Goal: Task Accomplishment & Management: Manage account settings

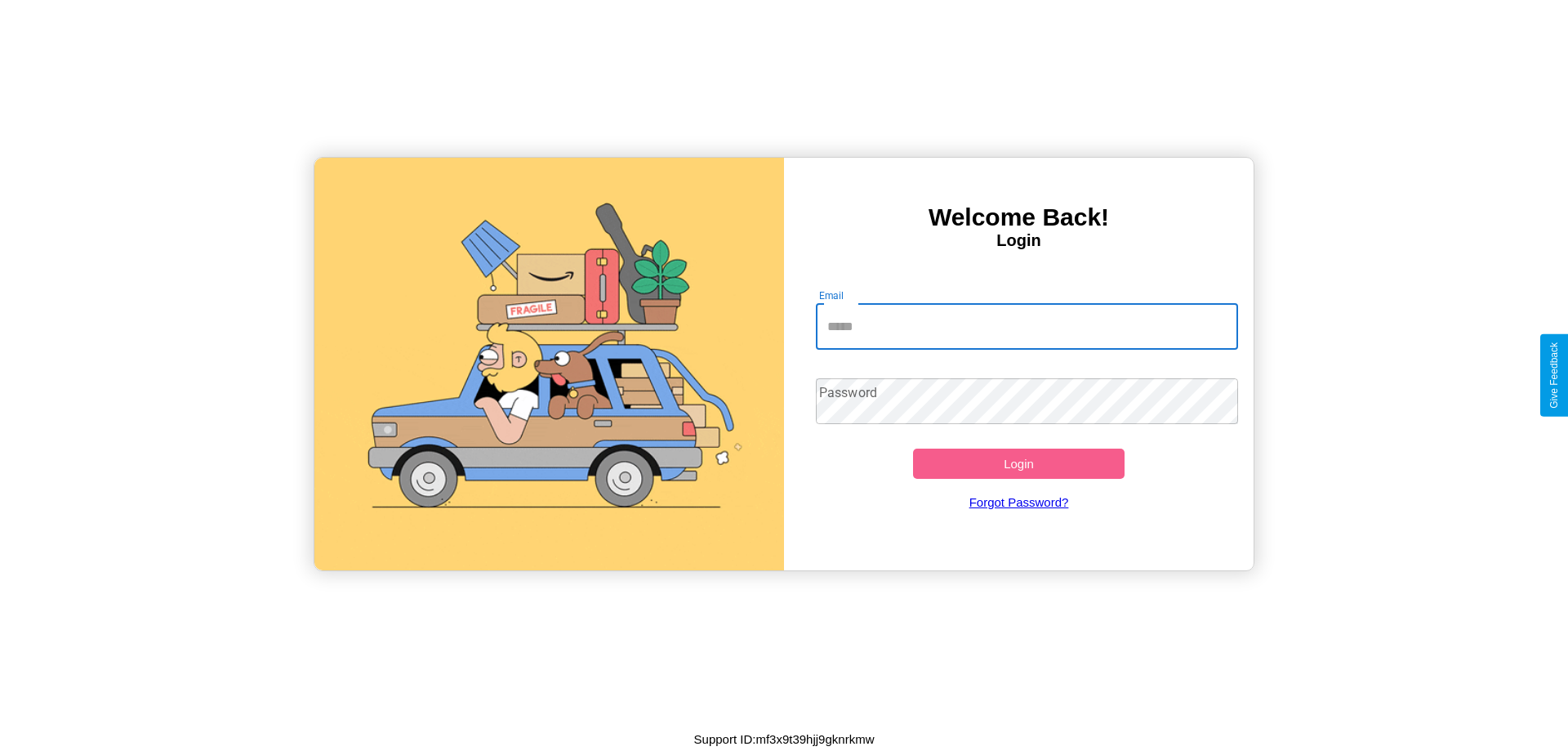
click at [1027, 326] on input "Email" at bounding box center [1027, 327] width 424 height 45
type input "**********"
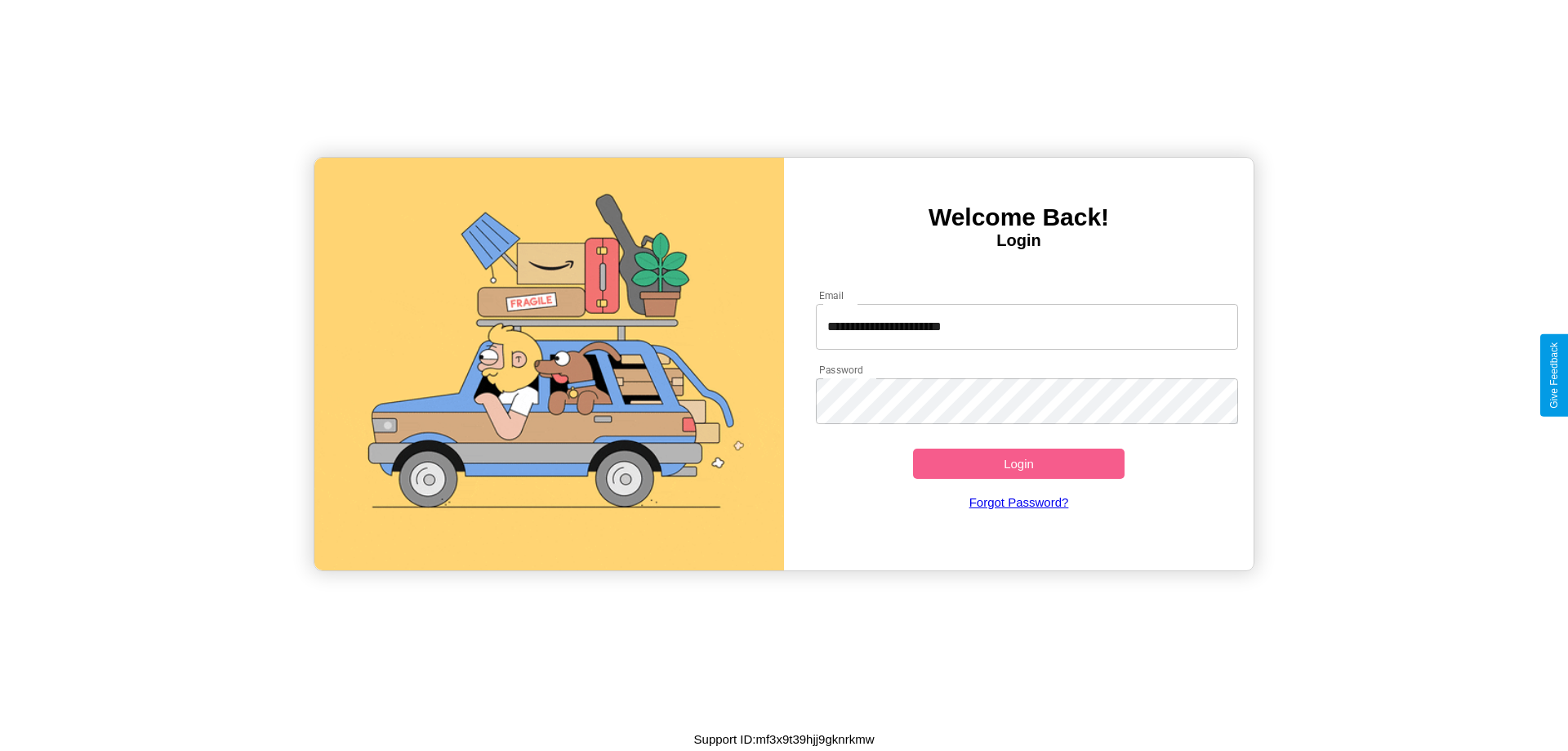
click at [1018, 463] on button "Login" at bounding box center [1018, 463] width 211 height 30
